Goal: Navigation & Orientation: Find specific page/section

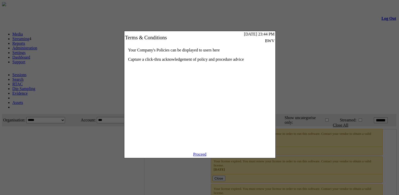
click at [200, 156] on link "Proceed" at bounding box center [199, 154] width 13 height 4
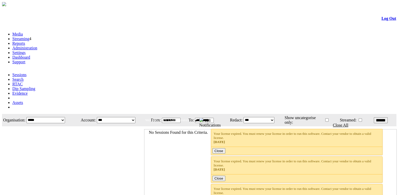
click at [37, 46] on link "Administration" at bounding box center [24, 48] width 25 height 4
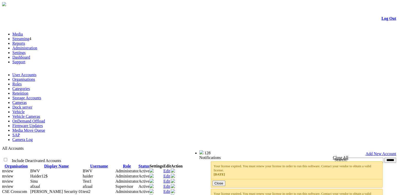
click at [35, 77] on link "Organisations" at bounding box center [23, 79] width 23 height 4
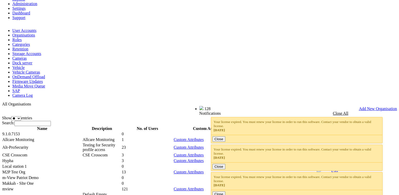
scroll to position [44, 0]
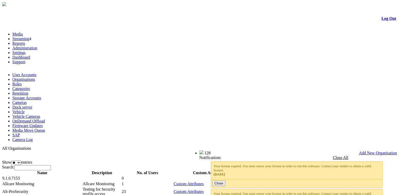
scroll to position [44, 0]
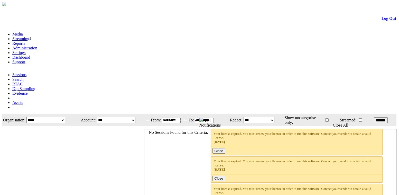
click at [37, 46] on link "Administration" at bounding box center [24, 48] width 25 height 4
